Goal: Transaction & Acquisition: Purchase product/service

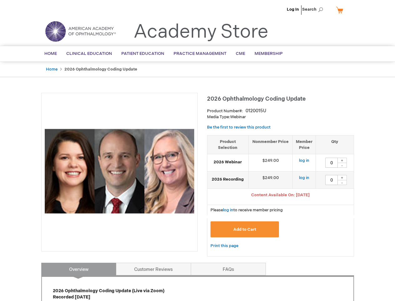
click at [198, 150] on div at bounding box center [119, 172] width 157 height 158
click at [315, 9] on span "Search" at bounding box center [314, 9] width 24 height 13
click at [281, 195] on span "Content Available On: [DATE]" at bounding box center [280, 194] width 59 height 5
click at [342, 160] on div "+" at bounding box center [342, 159] width 9 height 5
click at [342, 165] on div "-" at bounding box center [342, 164] width 9 height 5
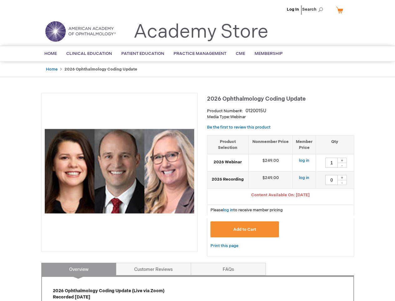
type input "0"
click at [342, 177] on div "+" at bounding box center [342, 177] width 9 height 5
click at [342, 182] on div "-" at bounding box center [342, 182] width 9 height 5
type input "0"
